Goal: Information Seeking & Learning: Find specific fact

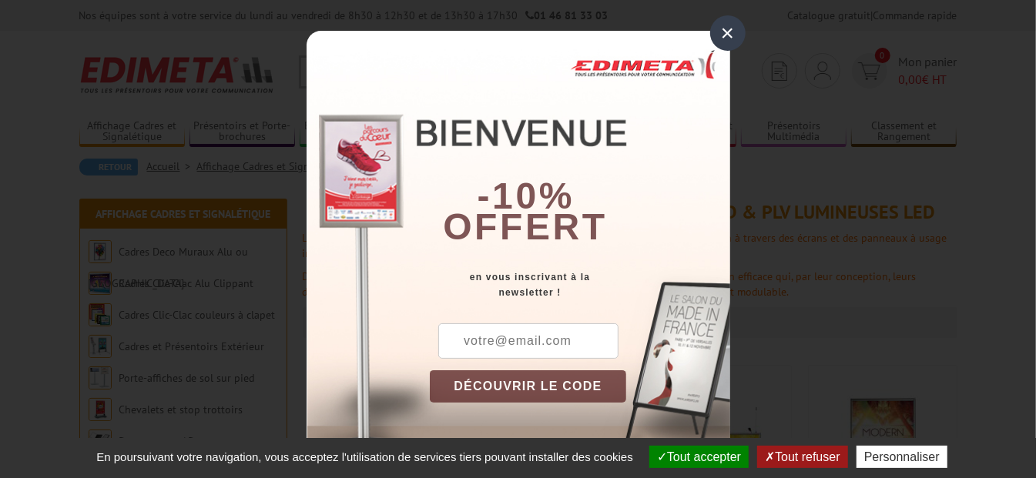
click at [723, 29] on div "×" at bounding box center [727, 32] width 35 height 35
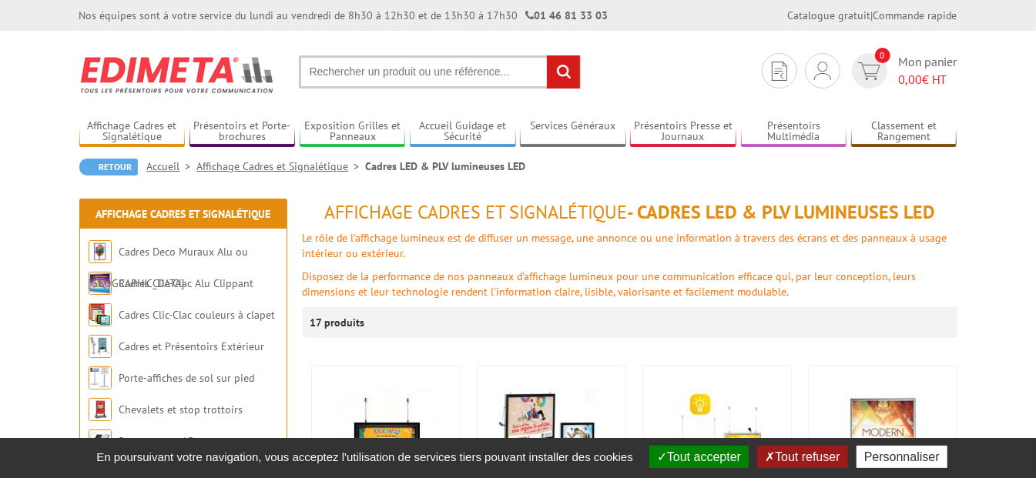
click at [318, 72] on input "text" at bounding box center [440, 71] width 282 height 33
type input "pendule"
click at [571, 75] on input "rechercher" at bounding box center [563, 71] width 33 height 33
